Goal: Book appointment/travel/reservation

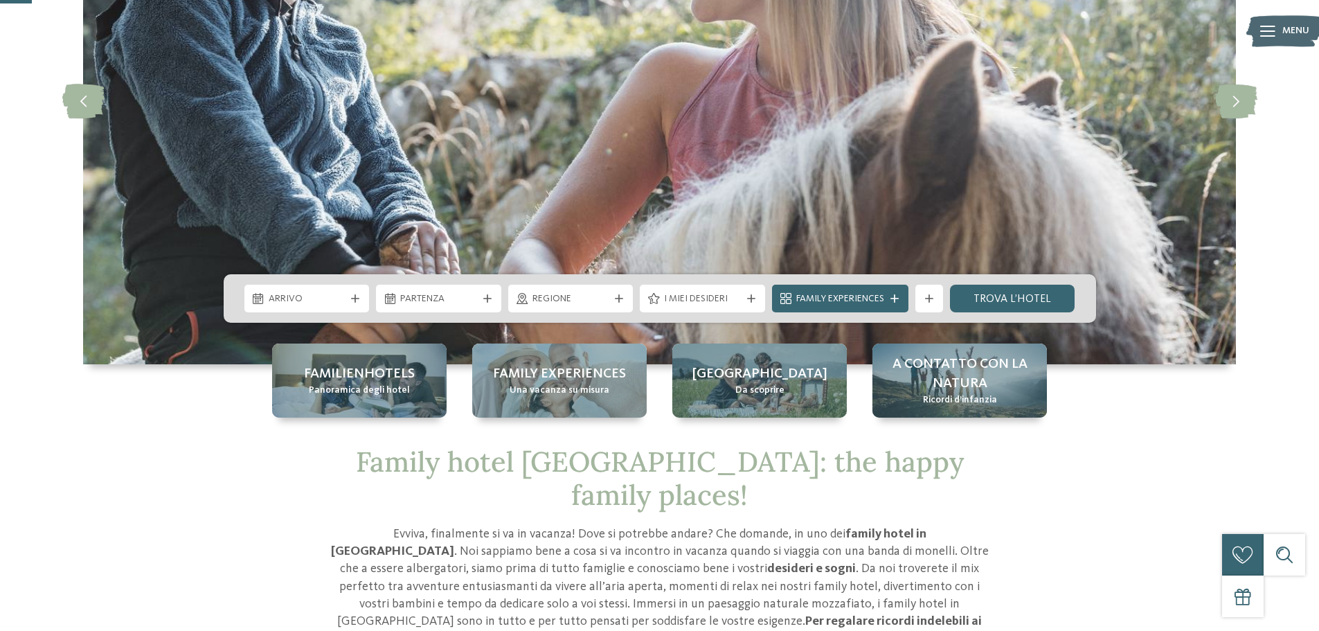
scroll to position [277, 0]
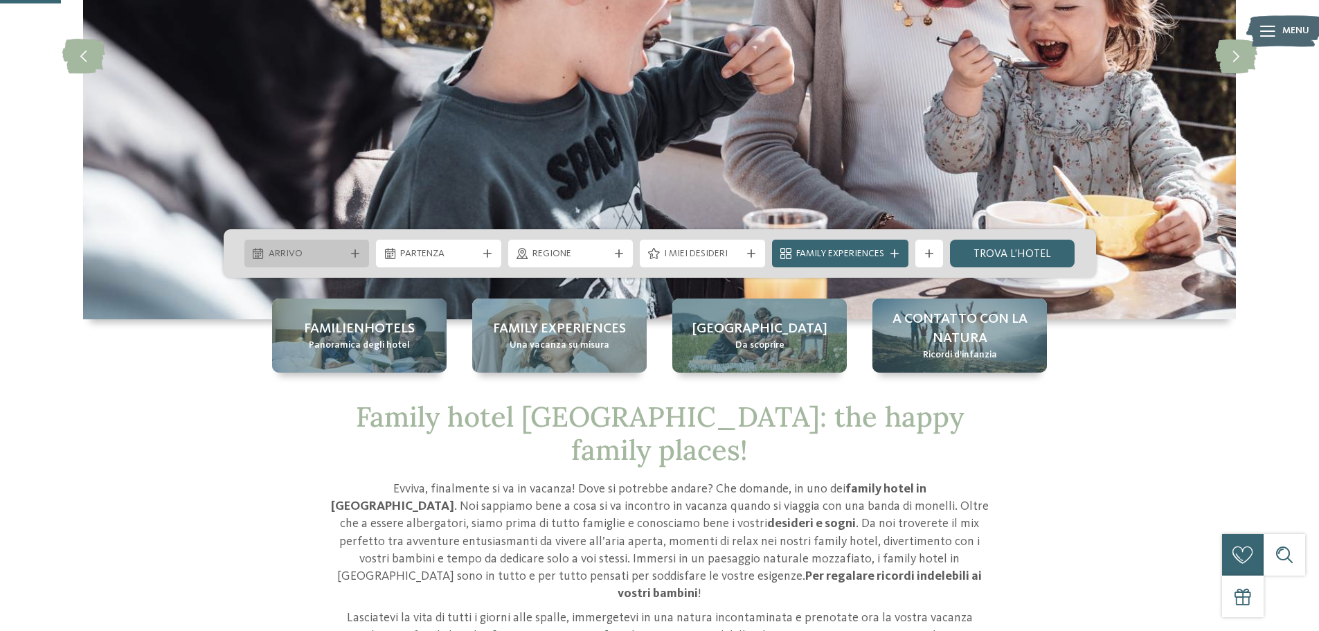
click at [309, 245] on div "Arrivo" at bounding box center [306, 254] width 125 height 28
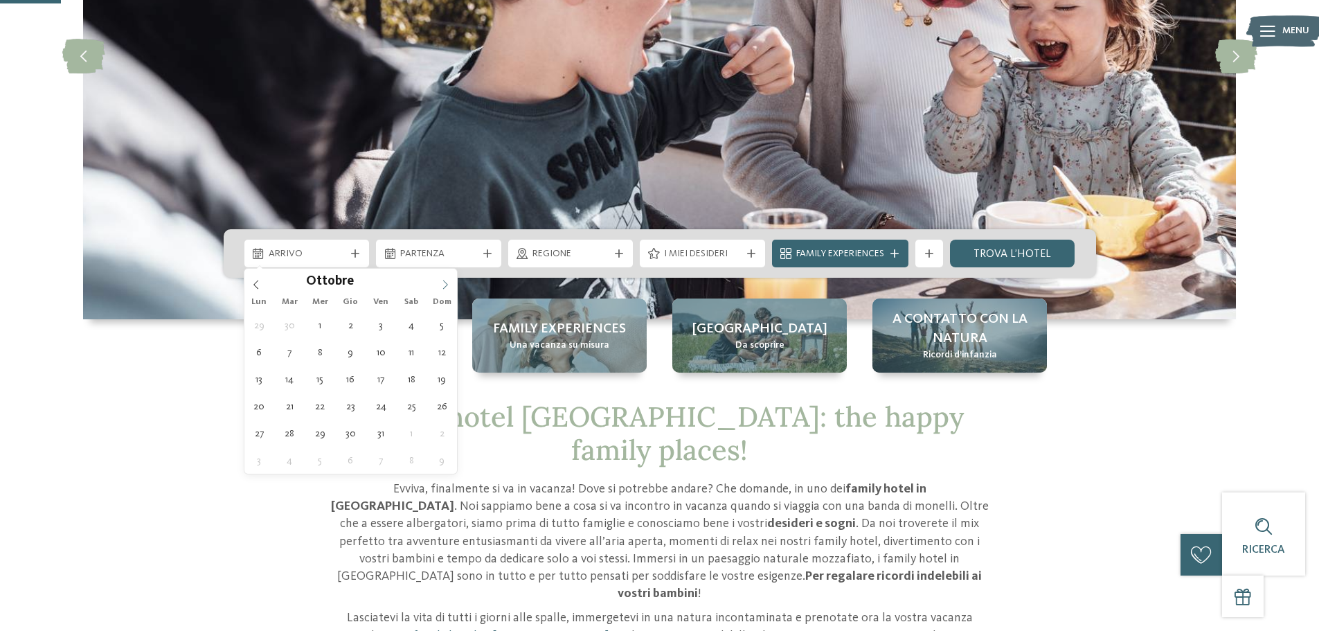
click at [448, 287] on icon at bounding box center [445, 285] width 10 height 10
type input "****"
click at [448, 287] on icon at bounding box center [445, 285] width 10 height 10
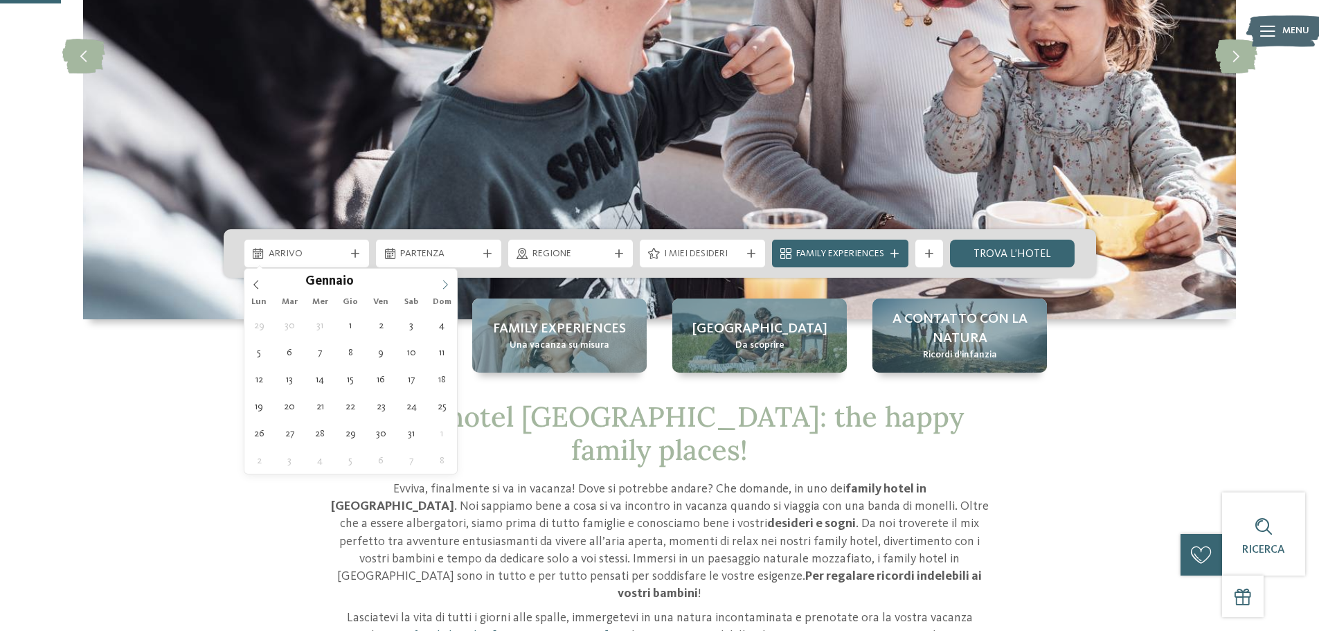
click at [448, 287] on icon at bounding box center [445, 285] width 10 height 10
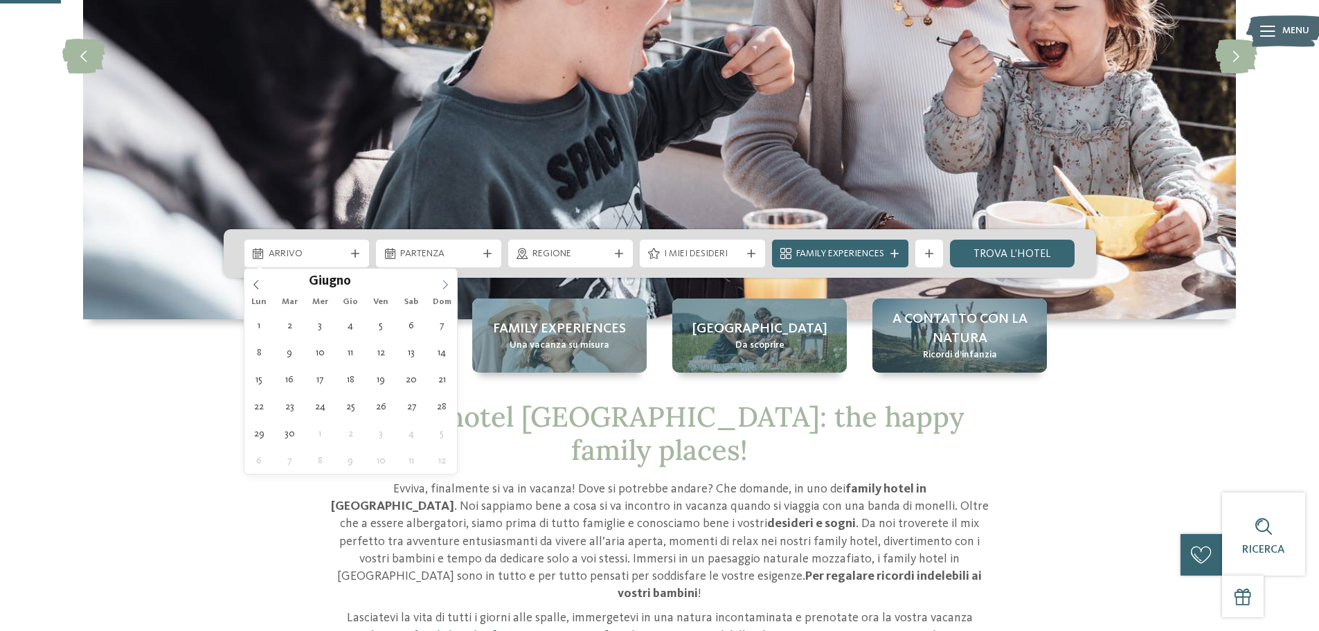
click at [448, 287] on icon at bounding box center [445, 285] width 10 height 10
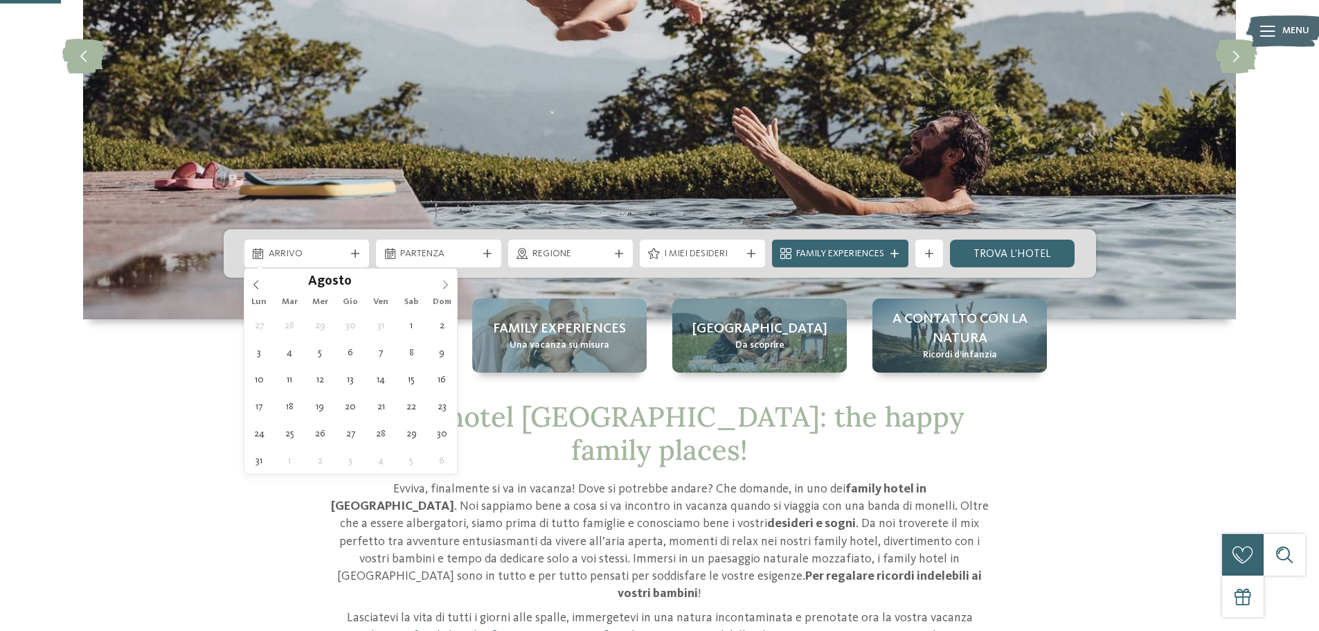
click at [448, 287] on icon at bounding box center [445, 285] width 10 height 10
type div "[DATE]"
type input "****"
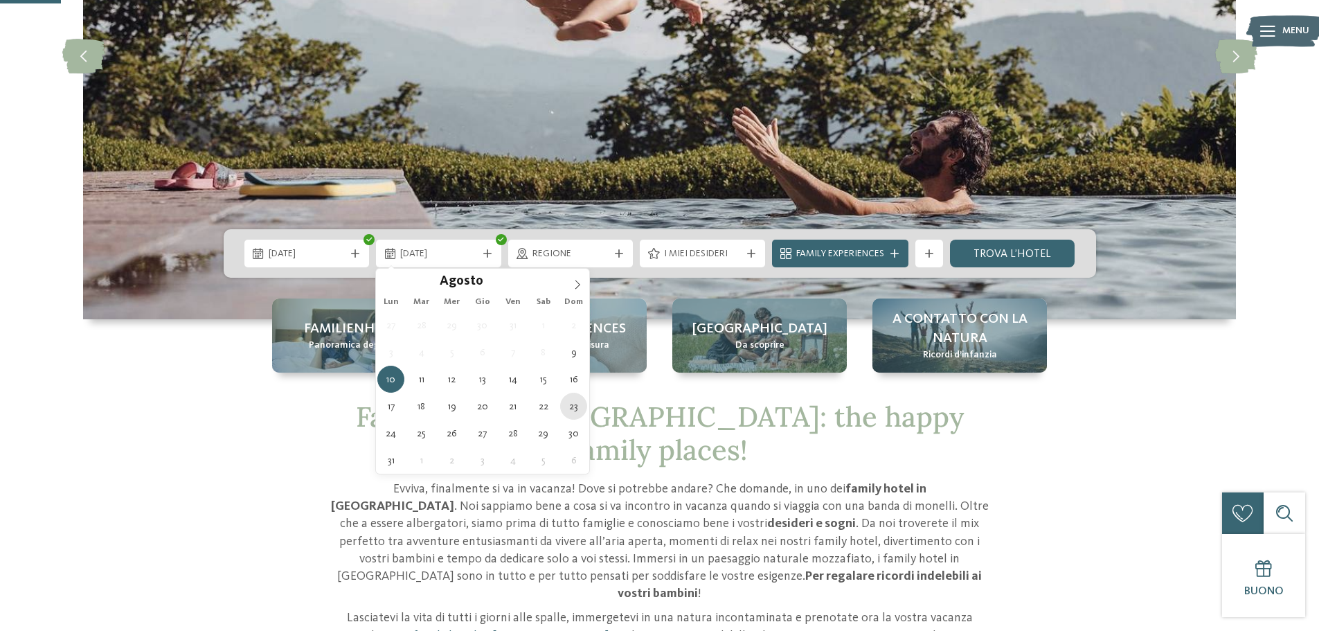
type div "[DATE]"
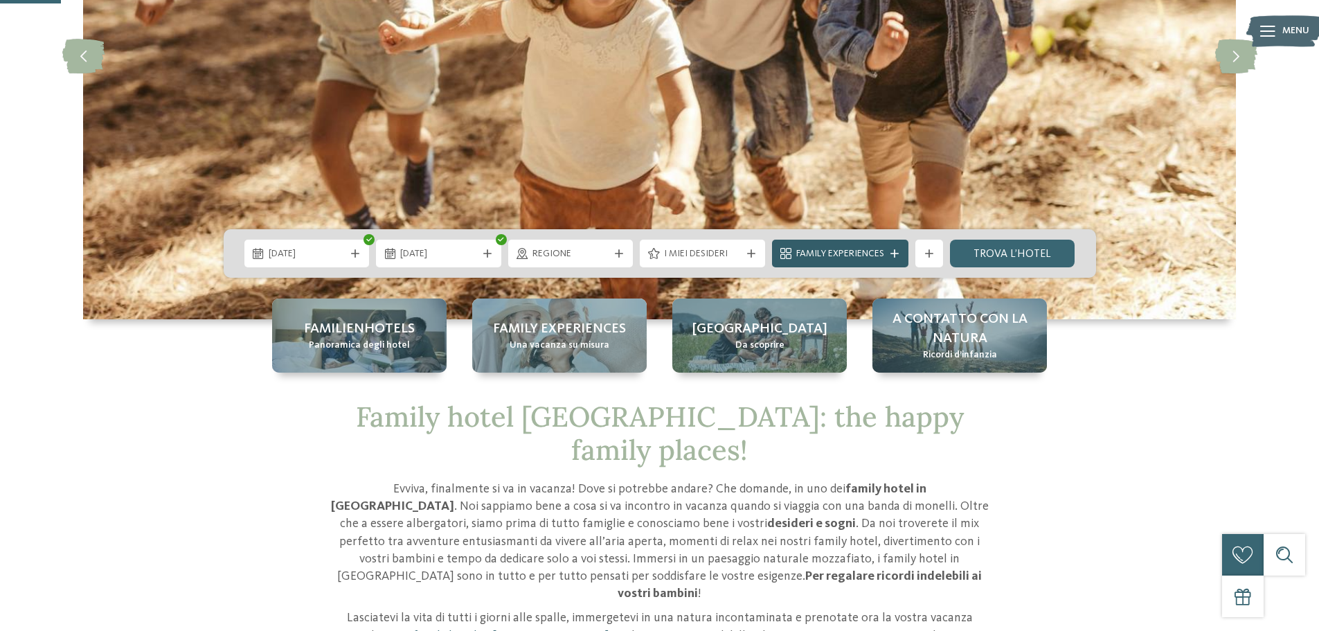
click at [831, 251] on span "Family Experiences" at bounding box center [840, 254] width 88 height 14
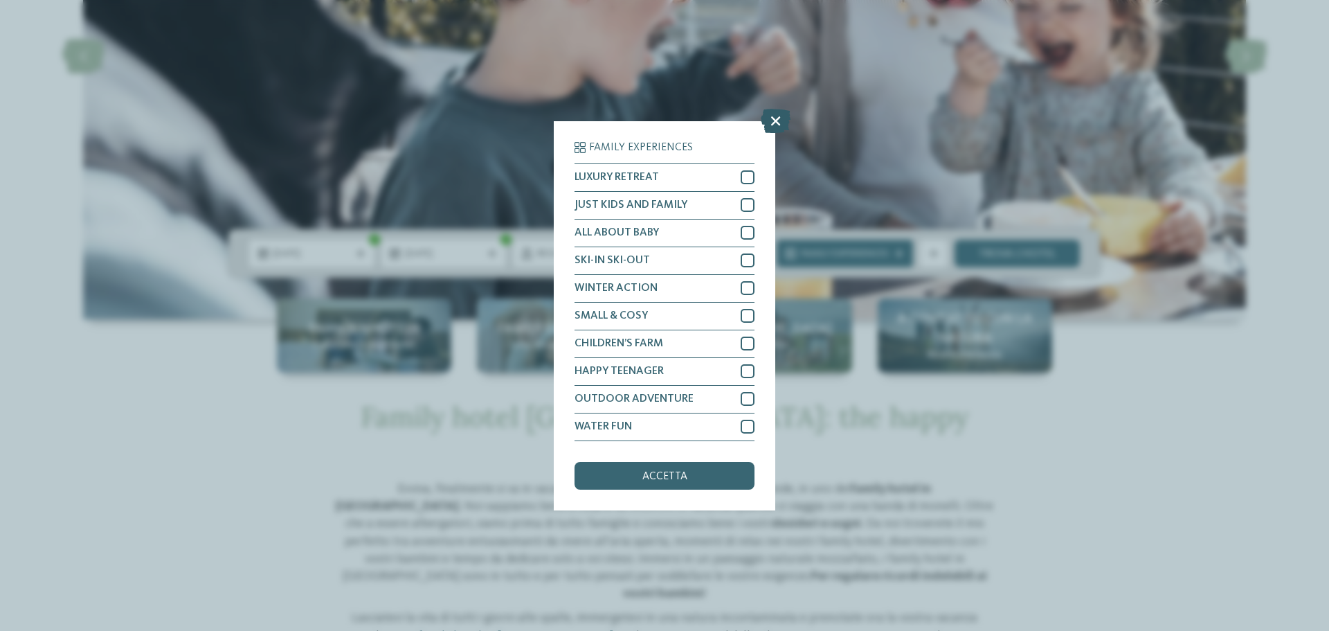
click at [774, 119] on icon at bounding box center [776, 120] width 30 height 24
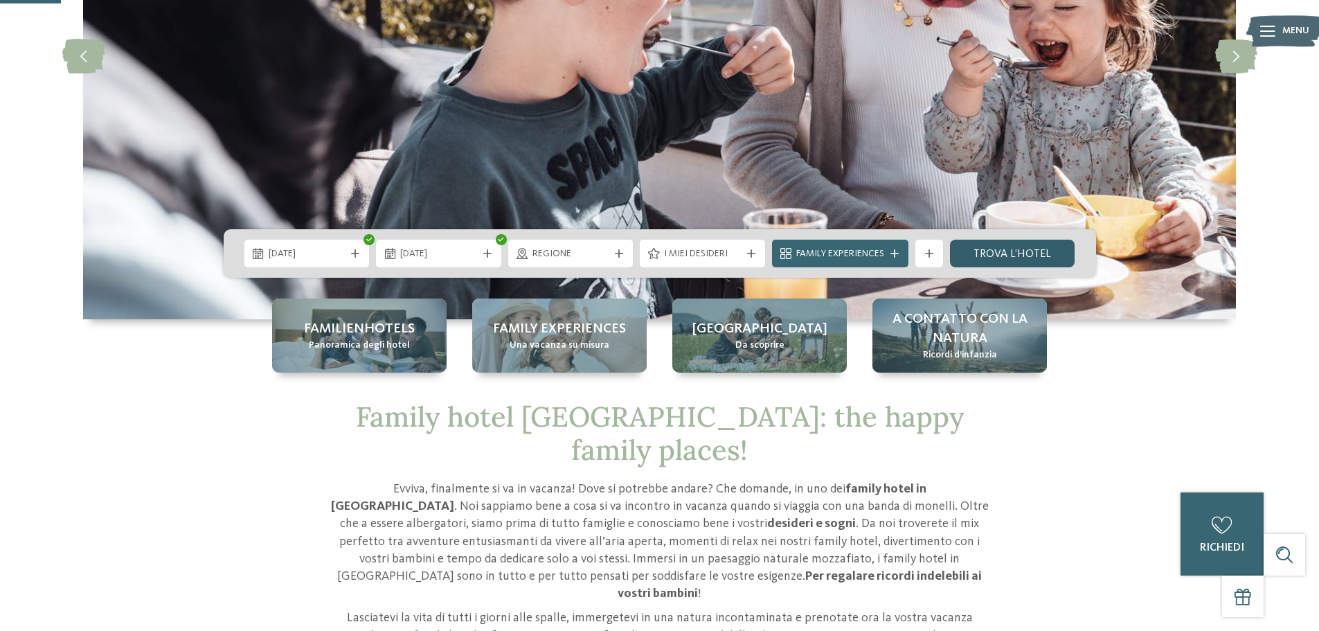
click at [1016, 246] on link "trova l’hotel" at bounding box center [1012, 254] width 125 height 28
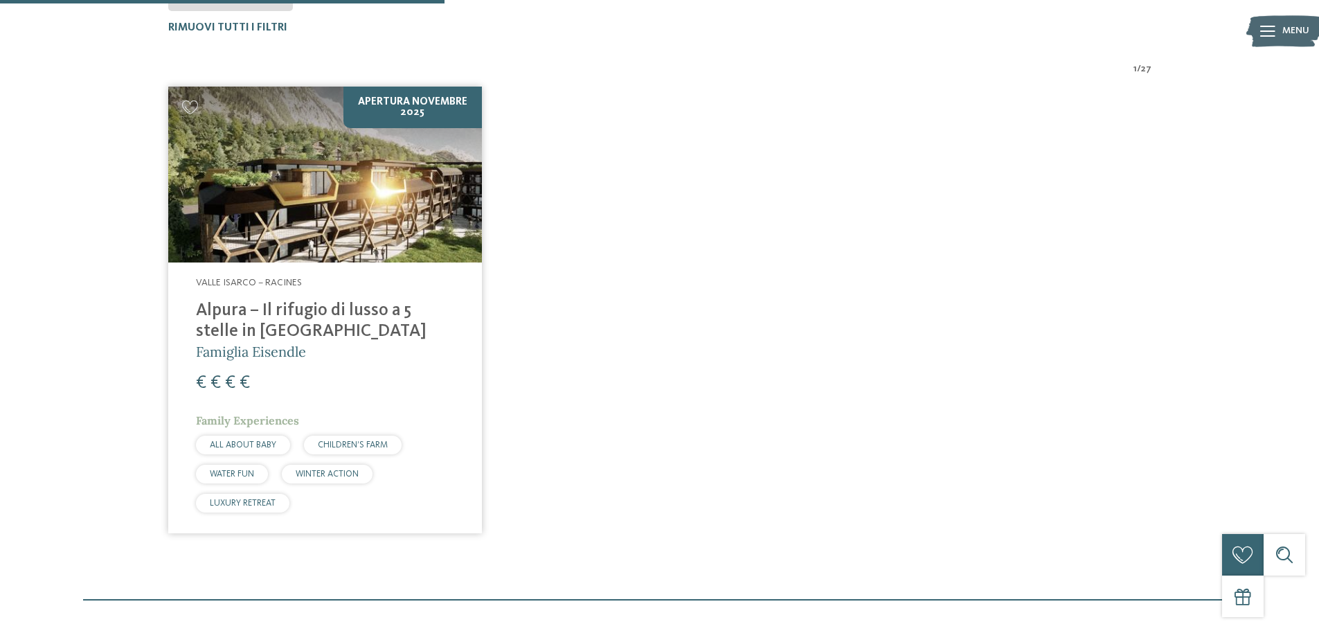
scroll to position [108, 0]
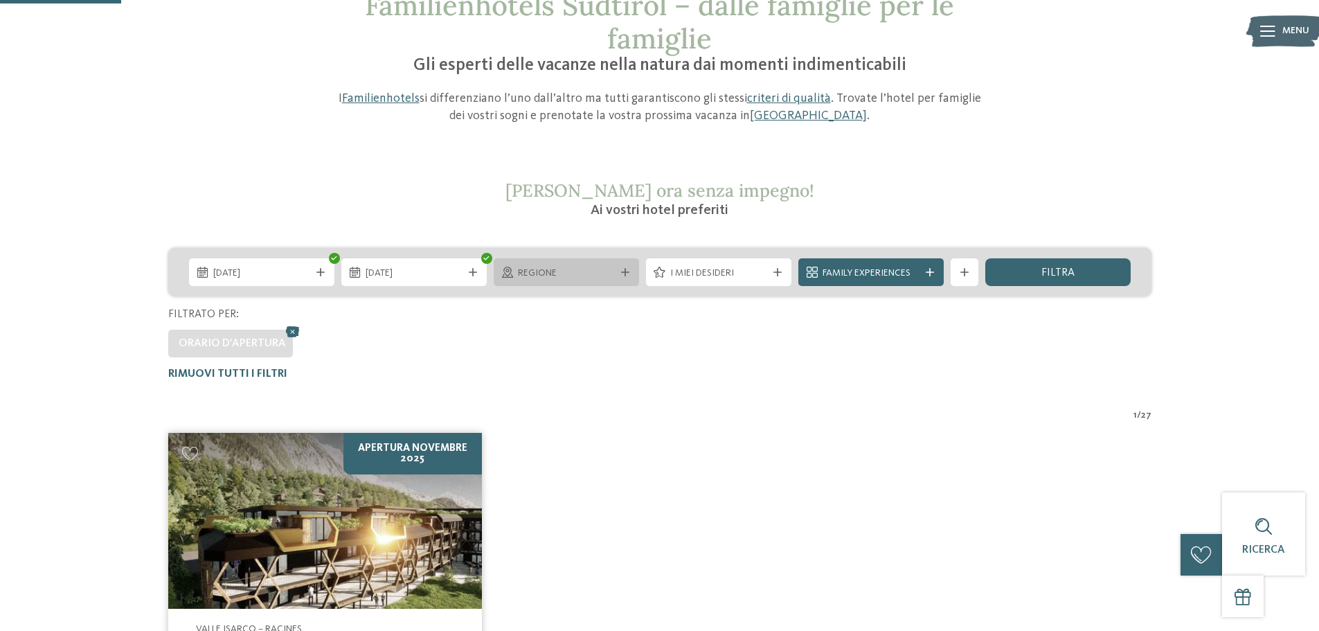
click at [514, 276] on div "Regione" at bounding box center [566, 272] width 104 height 15
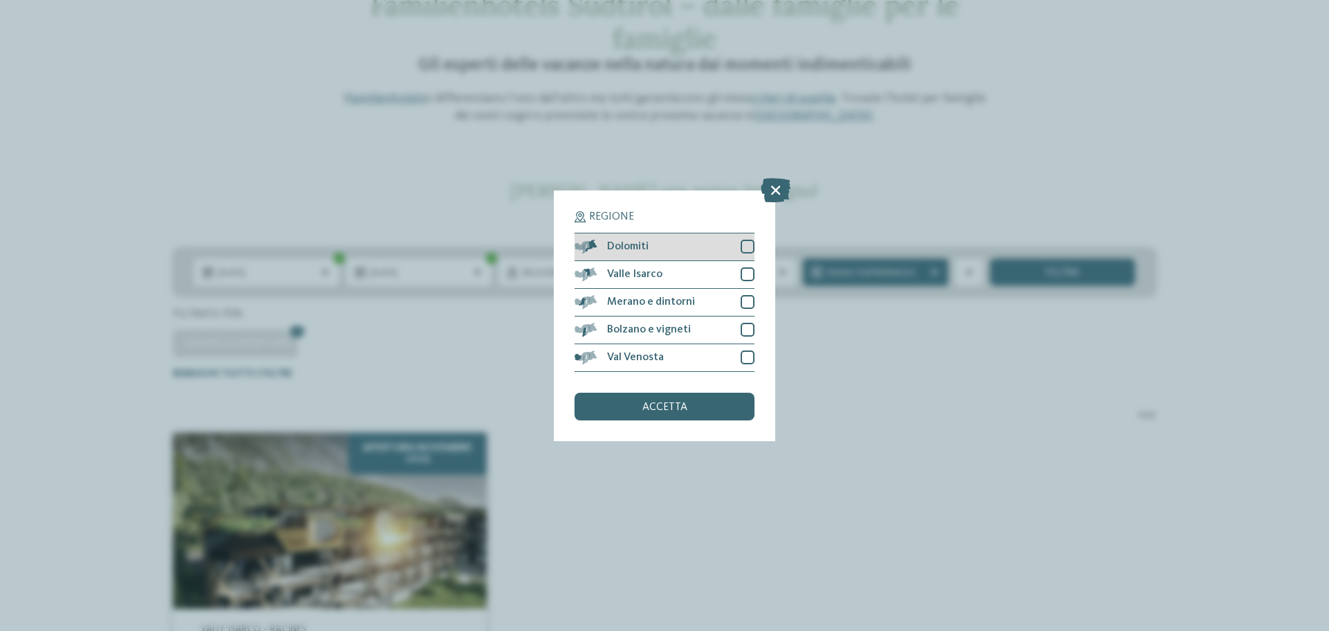
click at [741, 248] on div at bounding box center [748, 247] width 14 height 14
click at [748, 272] on div at bounding box center [748, 274] width 14 height 14
click at [750, 297] on div at bounding box center [748, 302] width 14 height 14
click at [744, 332] on div at bounding box center [748, 330] width 14 height 14
click at [748, 354] on div at bounding box center [748, 357] width 14 height 14
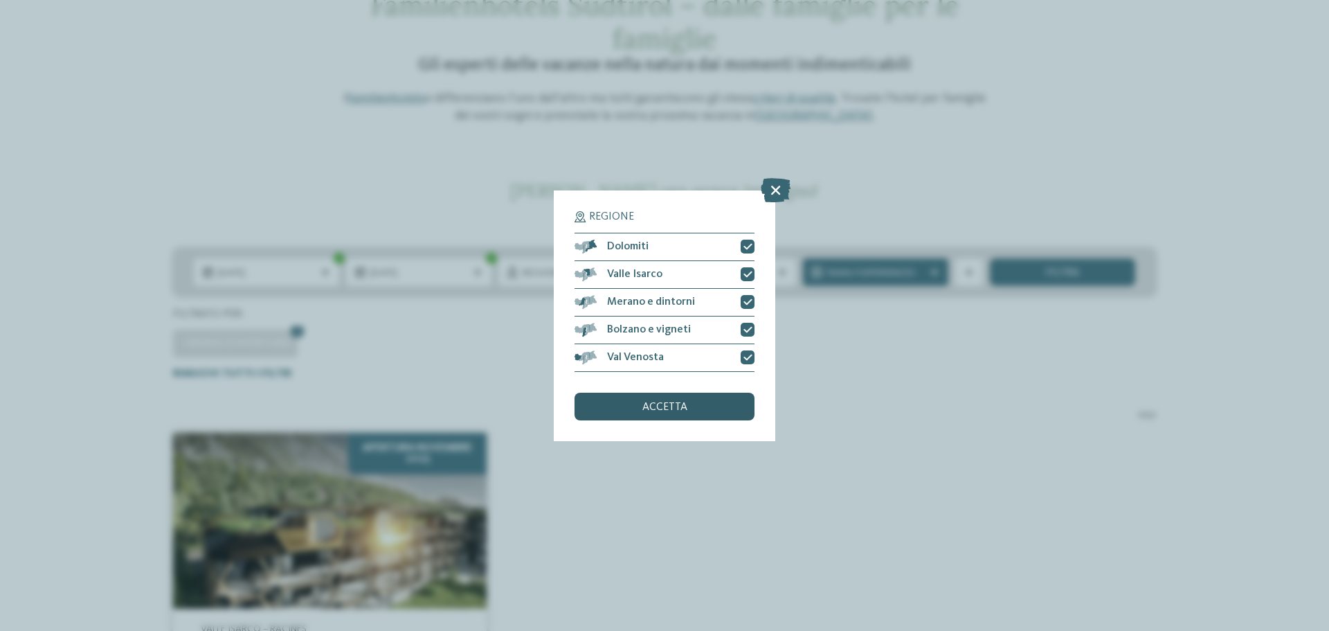
click at [669, 409] on span "accetta" at bounding box center [664, 407] width 45 height 11
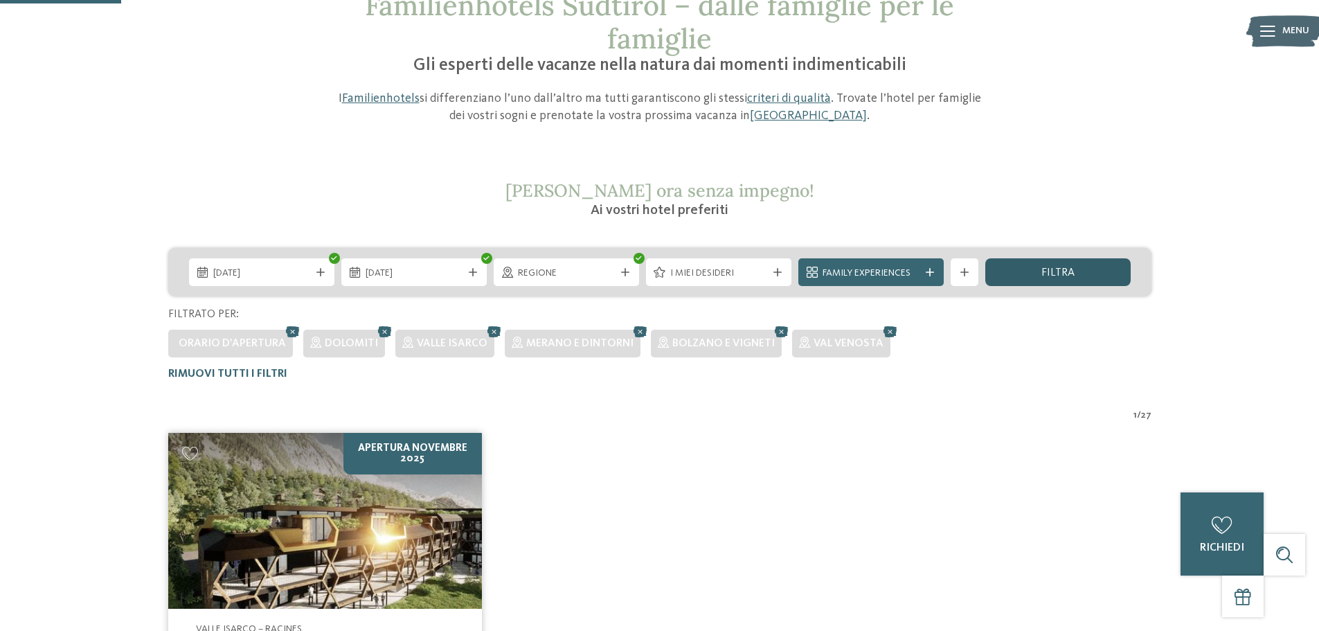
click at [1040, 264] on div "filtra" at bounding box center [1057, 272] width 145 height 28
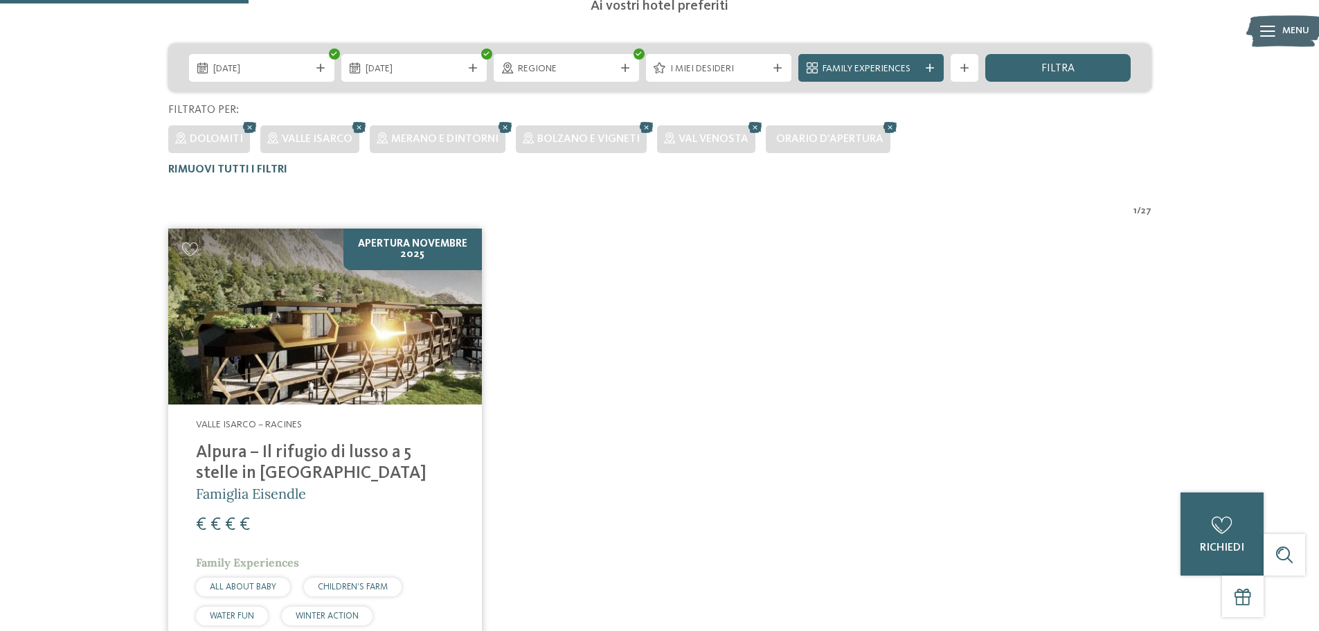
scroll to position [177, 0]
